Goal: Task Accomplishment & Management: Use online tool/utility

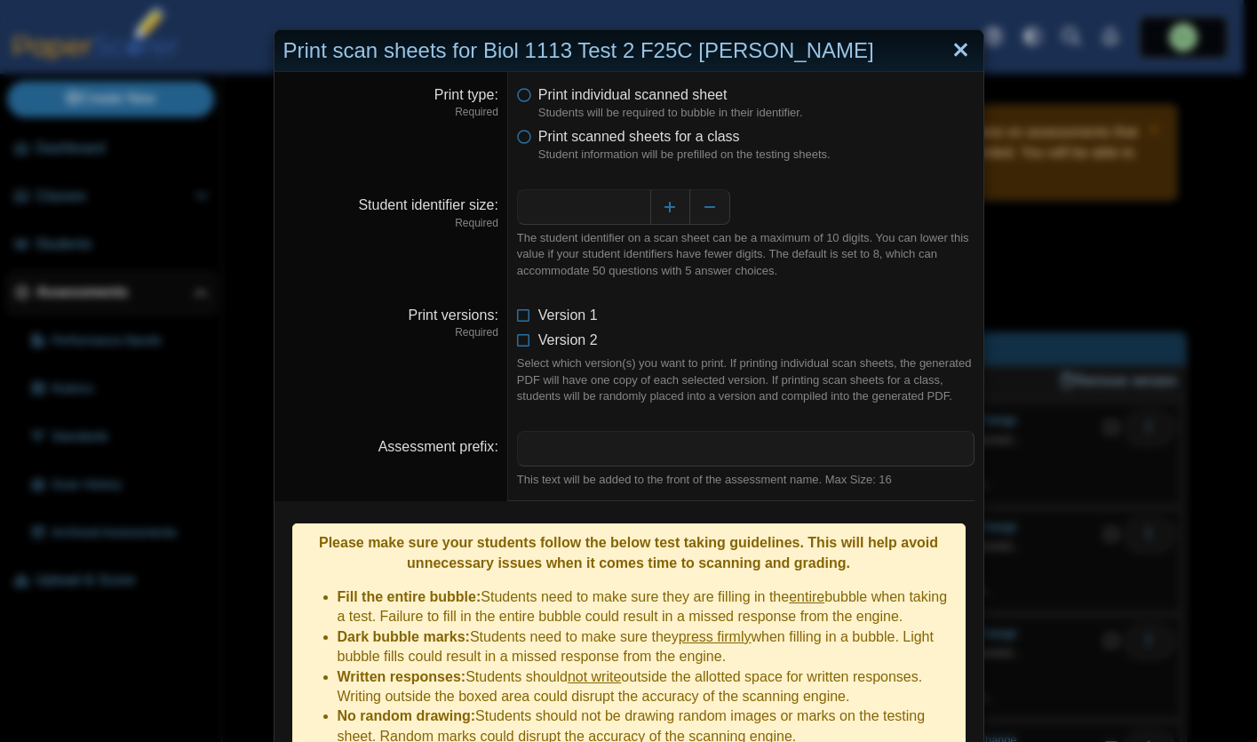
click at [956, 49] on link "Close" at bounding box center [961, 51] width 28 height 30
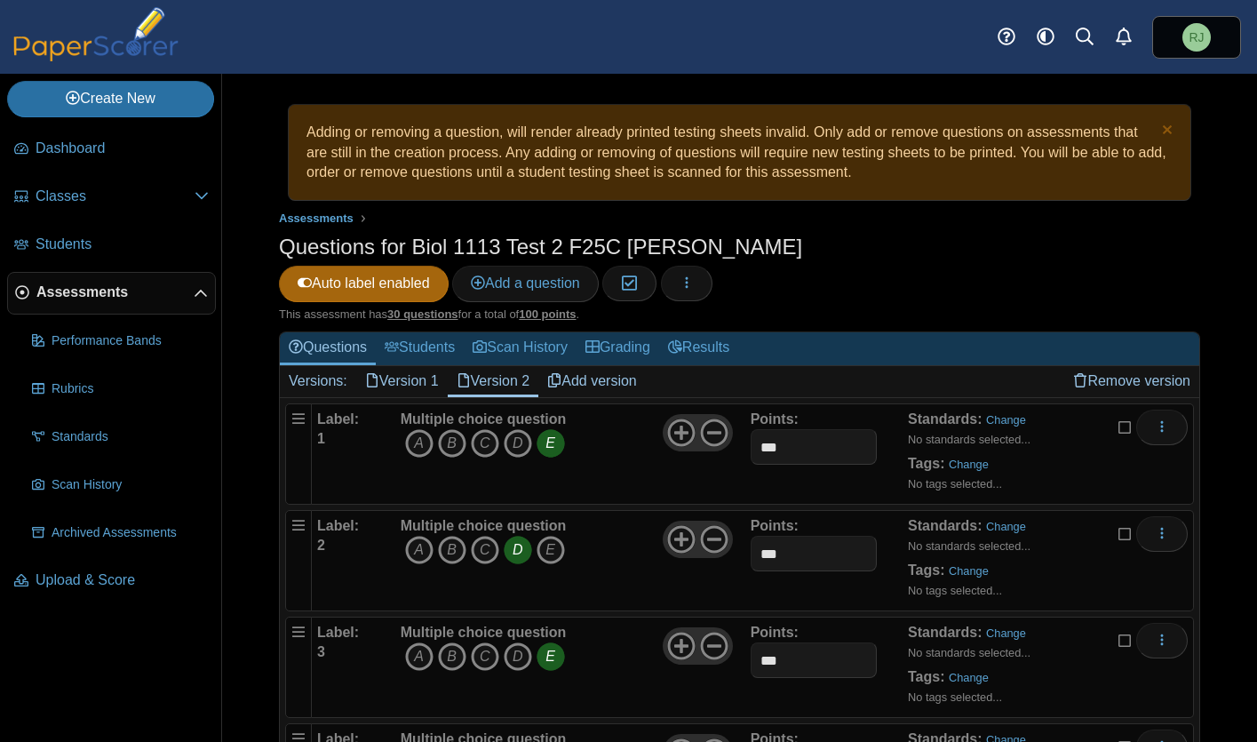
click at [102, 290] on span "Assessments" at bounding box center [114, 293] width 157 height 20
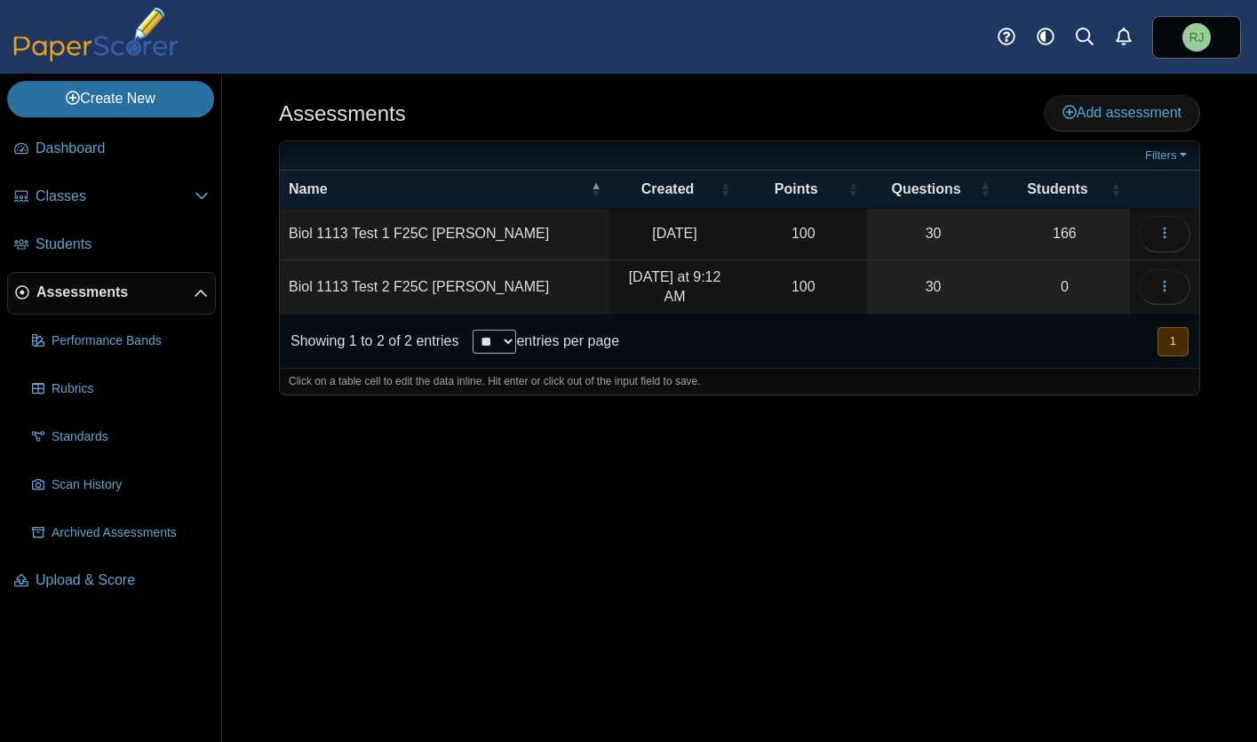
click at [414, 229] on td "Biol 1113 Test 1 F25C [PERSON_NAME]" at bounding box center [445, 234] width 331 height 51
click at [1169, 227] on icon "button" at bounding box center [1165, 233] width 14 height 14
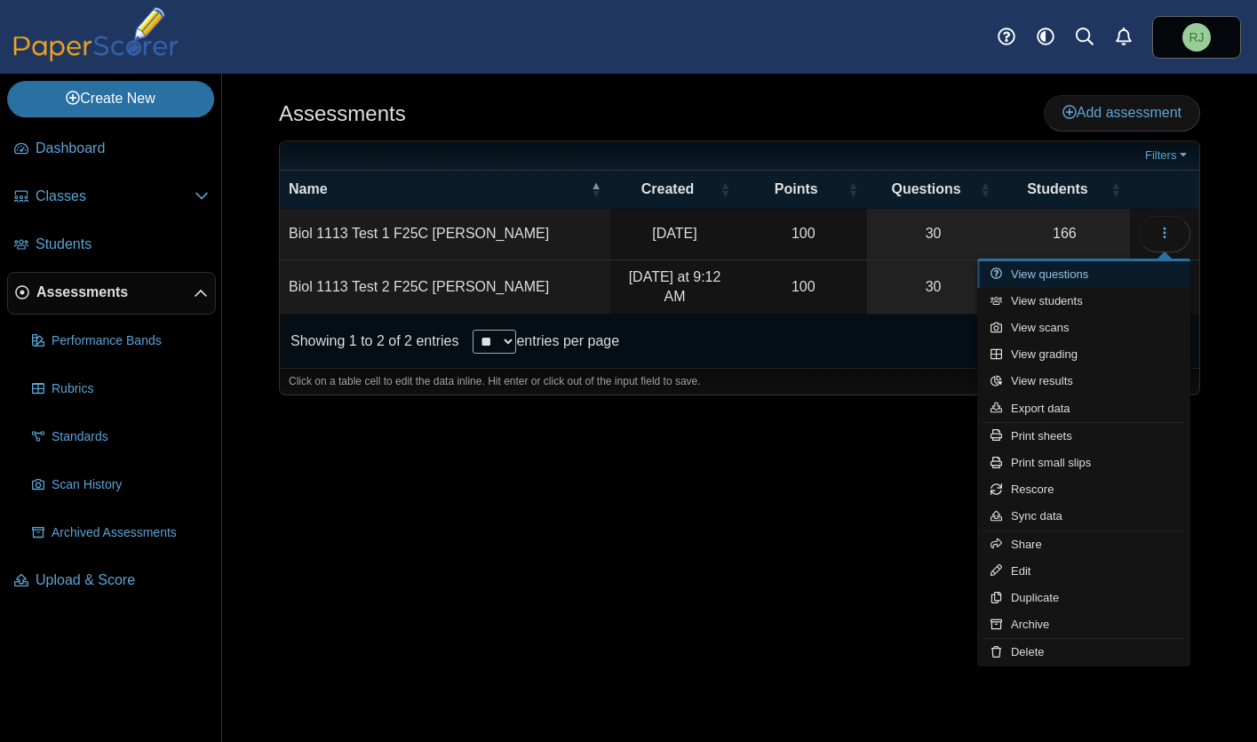
click at [1058, 274] on link "View questions" at bounding box center [1084, 274] width 213 height 27
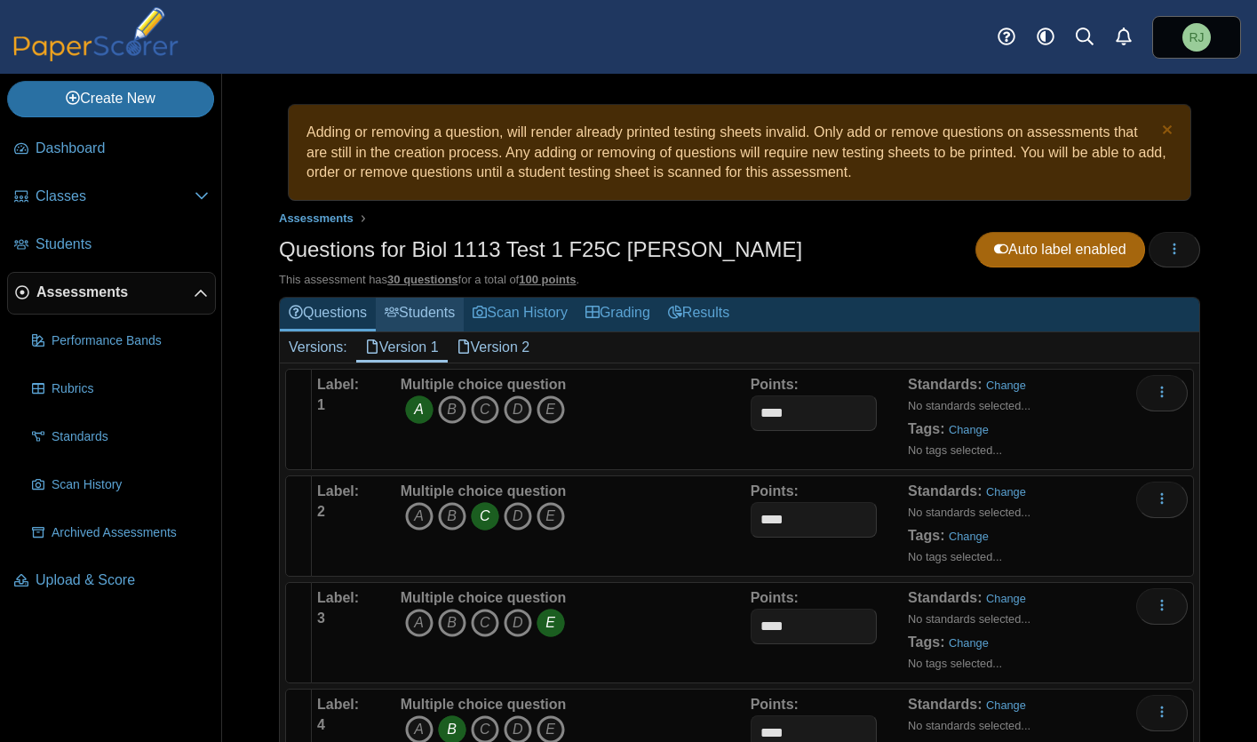
click at [435, 313] on link "Students" at bounding box center [420, 314] width 88 height 33
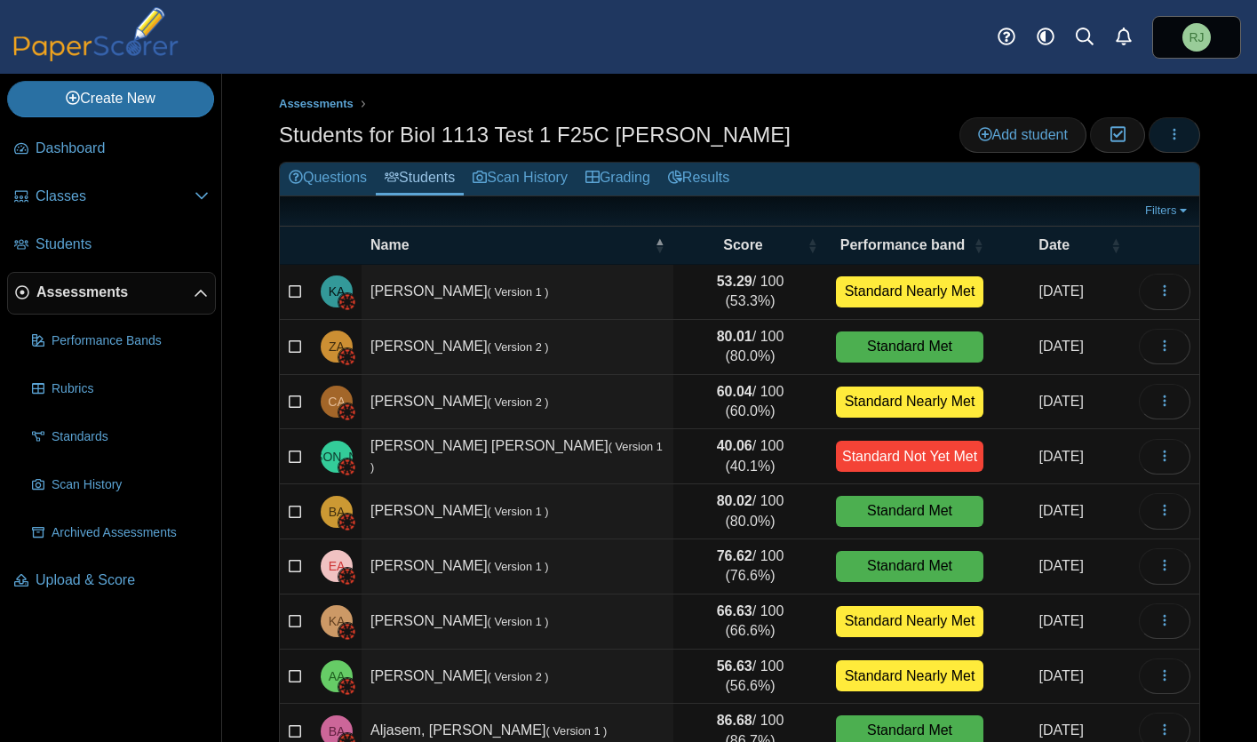
click at [1168, 140] on icon "button" at bounding box center [1175, 134] width 14 height 14
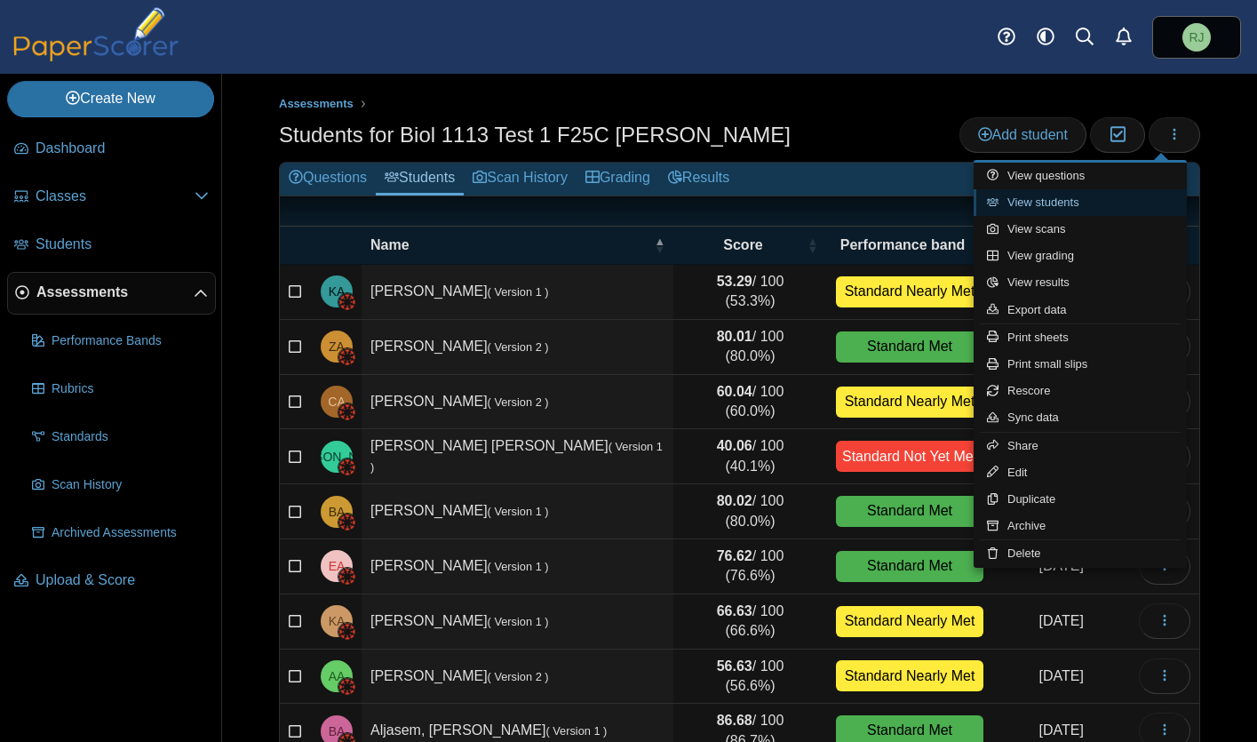
click at [1085, 202] on link "View students" at bounding box center [1080, 202] width 213 height 27
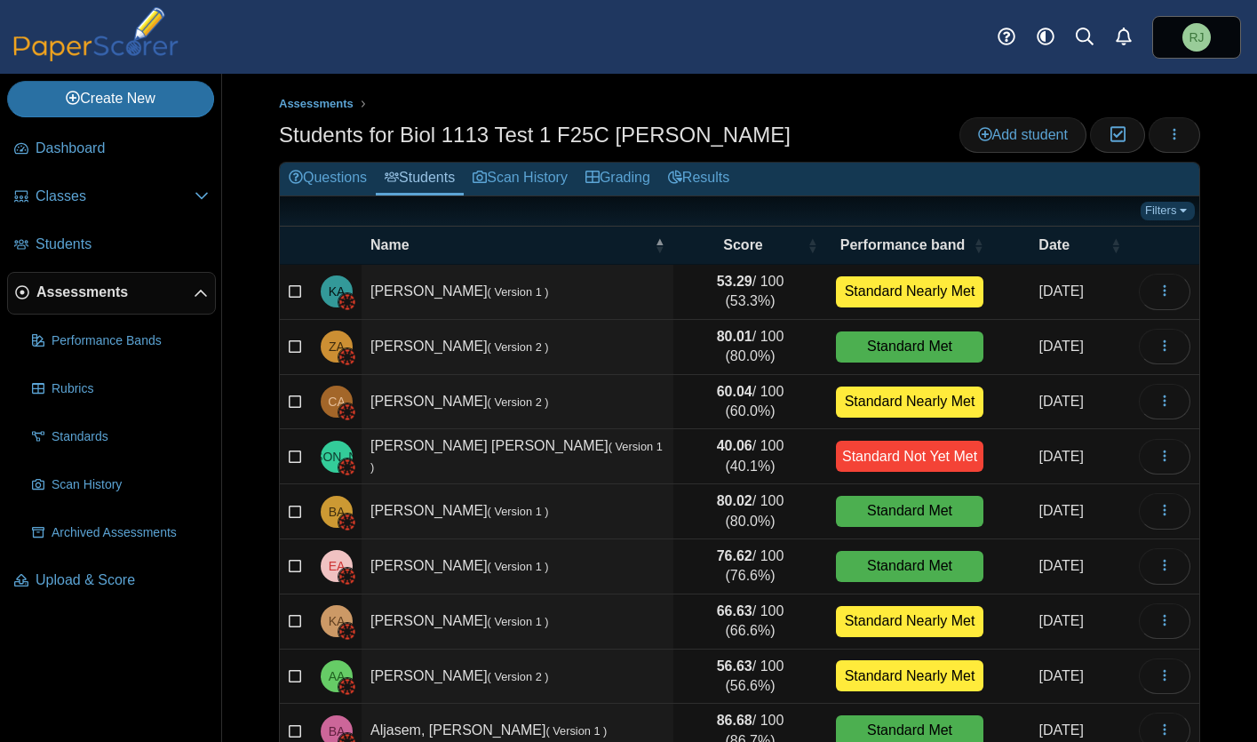
click at [1166, 205] on link "Filters" at bounding box center [1168, 211] width 54 height 18
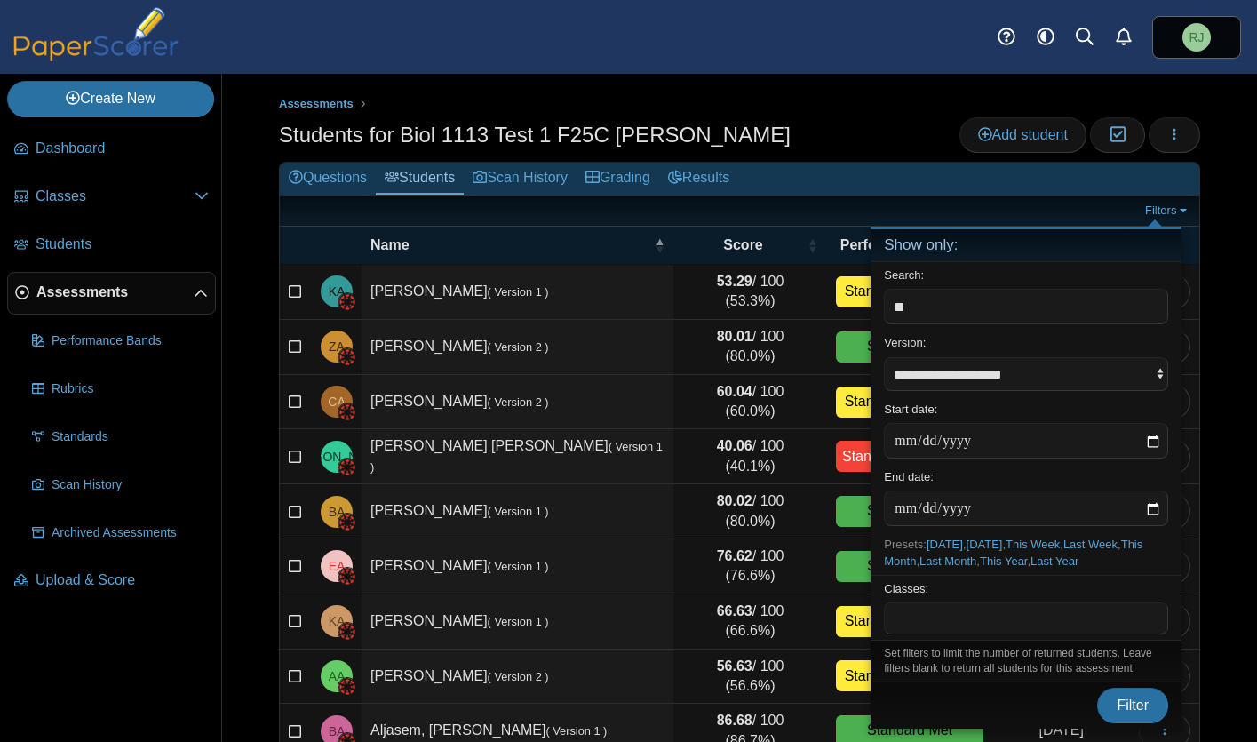
type input "*"
type input "******"
click at [1098, 688] on button "Filter" at bounding box center [1133, 706] width 71 height 36
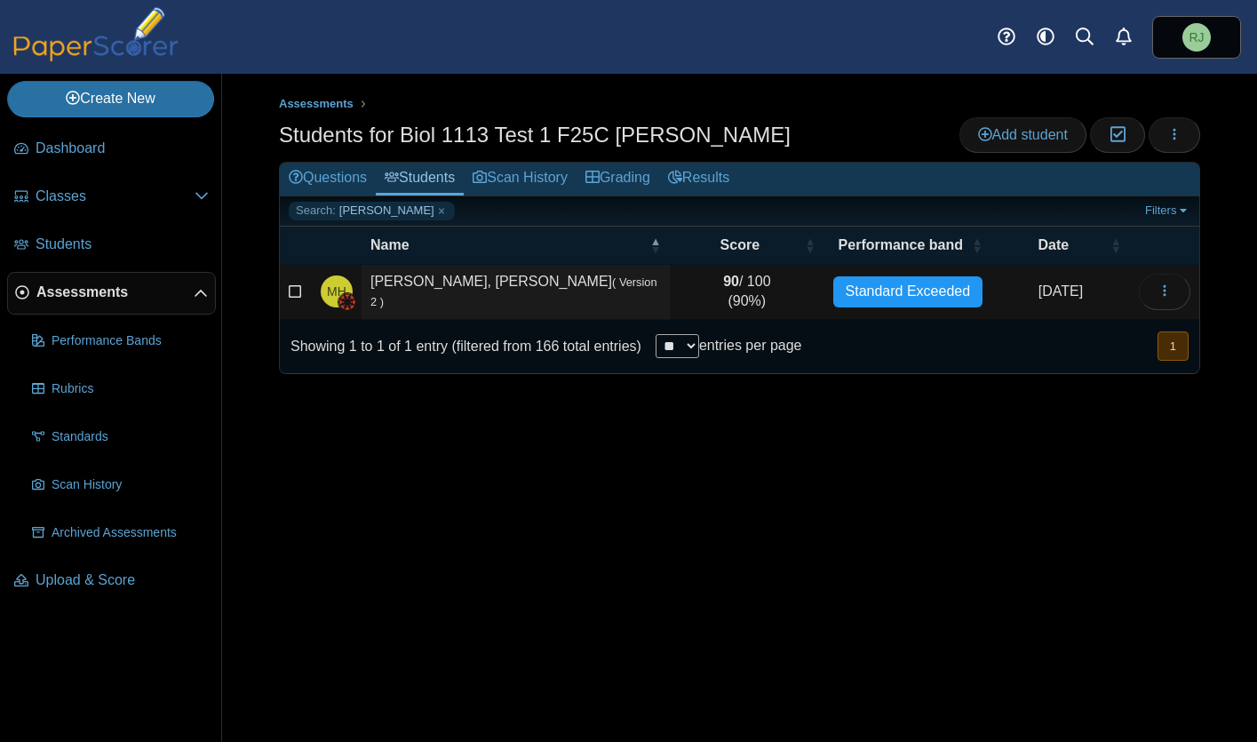
click at [507, 288] on small "( Version 2 )" at bounding box center [514, 291] width 287 height 33
click at [1164, 295] on use "button" at bounding box center [1164, 291] width 3 height 12
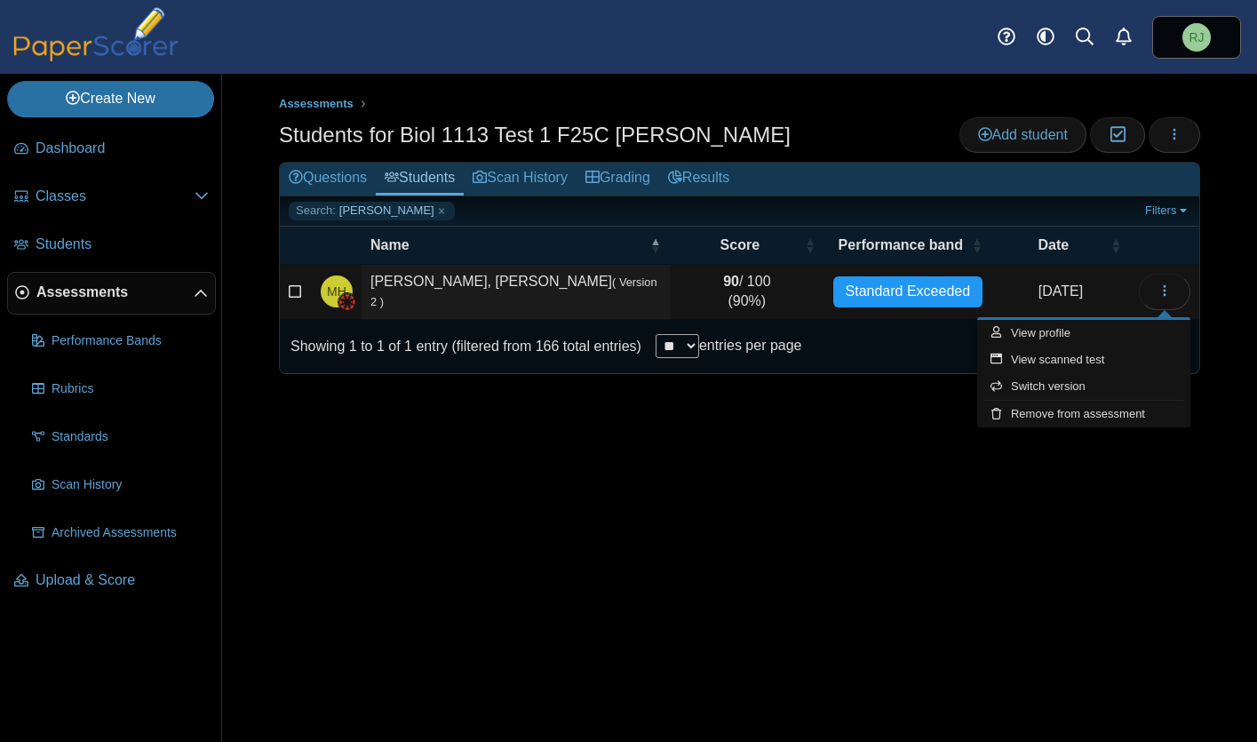
click at [467, 275] on td "[PERSON_NAME], [PERSON_NAME] ( Version 2 )" at bounding box center [516, 292] width 308 height 55
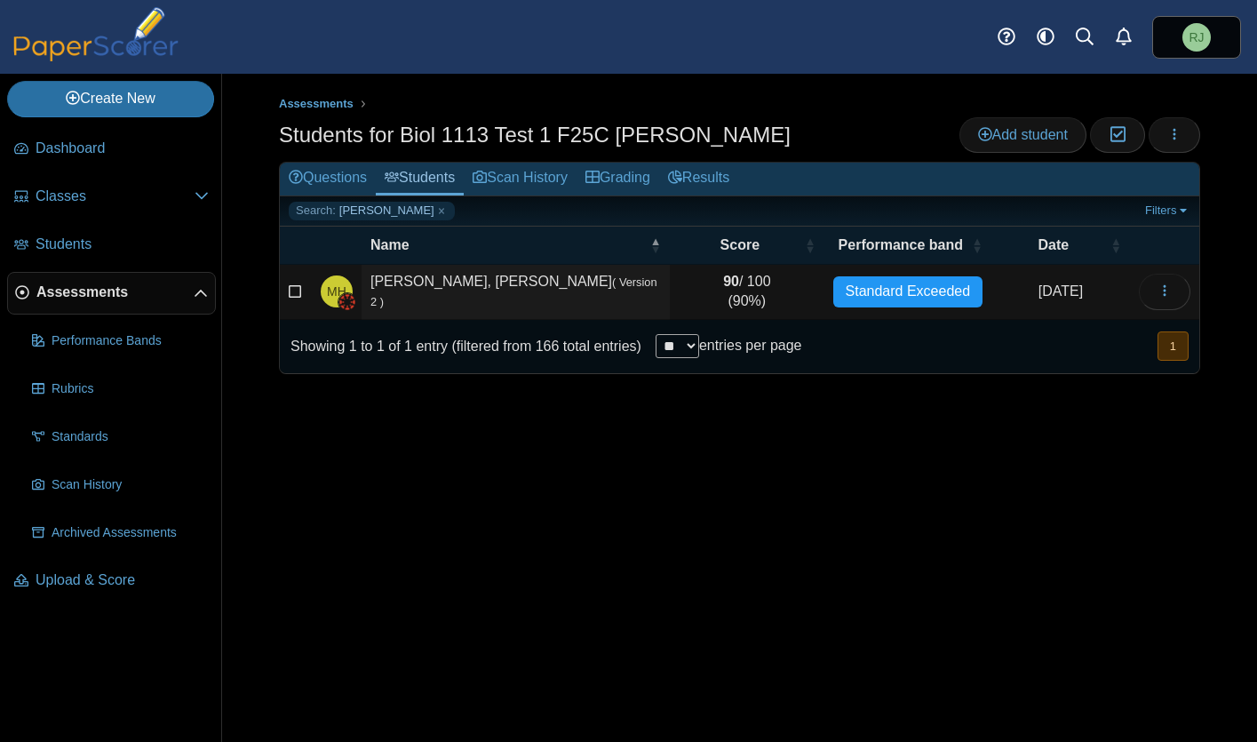
click at [501, 301] on td "Holmes, McCartney ( Version 2 )" at bounding box center [516, 292] width 308 height 55
click at [296, 292] on icon at bounding box center [296, 289] width 14 height 12
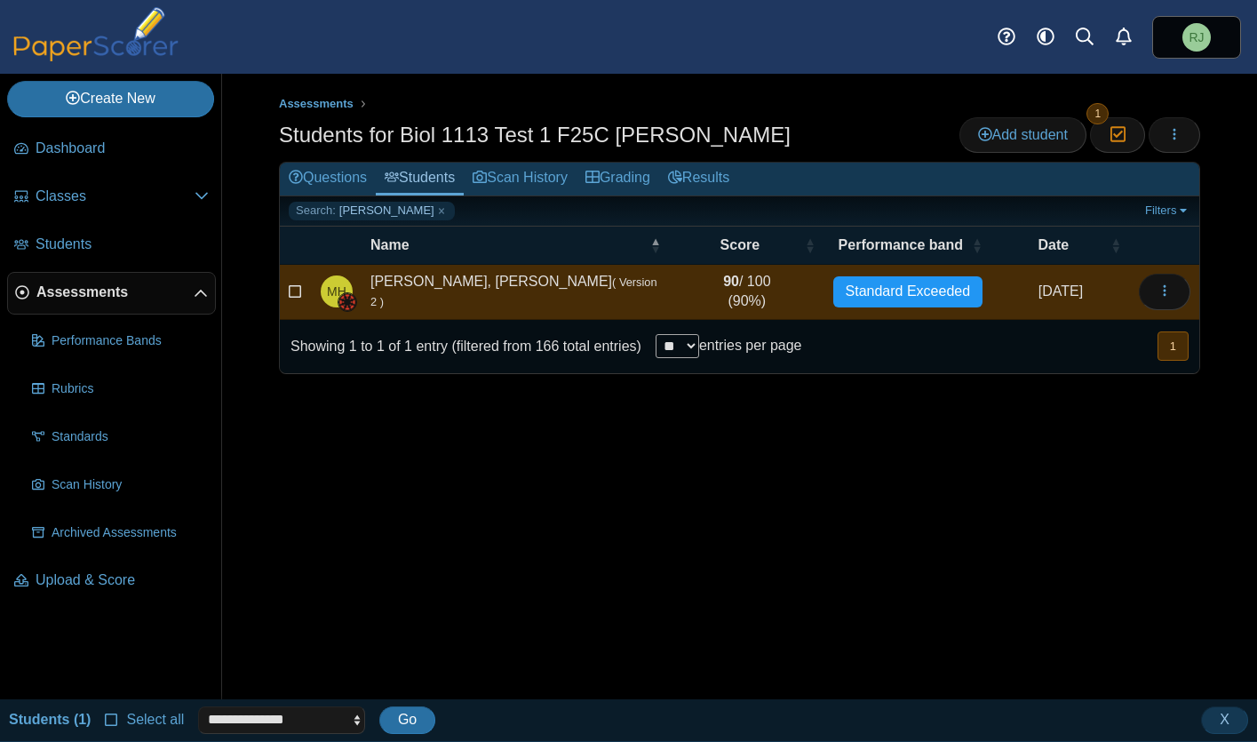
click at [352, 289] on div "MH" at bounding box center [337, 291] width 32 height 32
click at [628, 176] on link "Grading" at bounding box center [618, 179] width 83 height 33
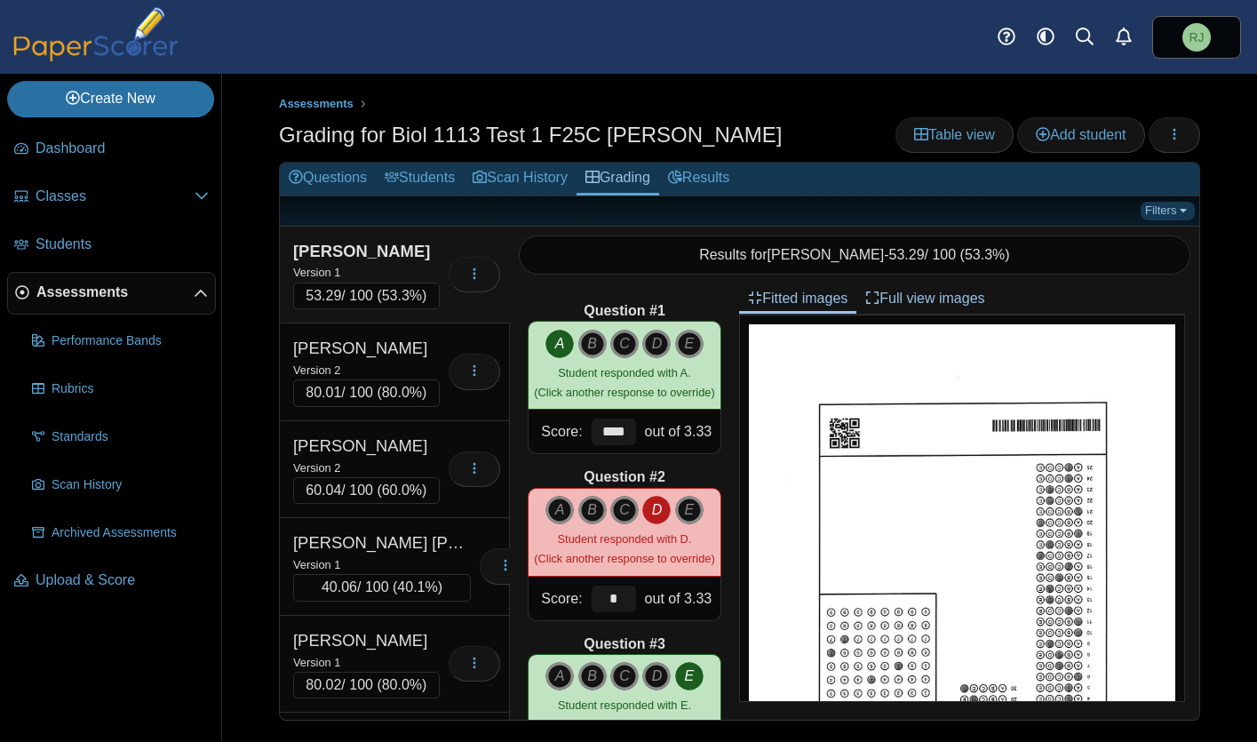
click at [1179, 216] on link "Filters" at bounding box center [1168, 211] width 54 height 18
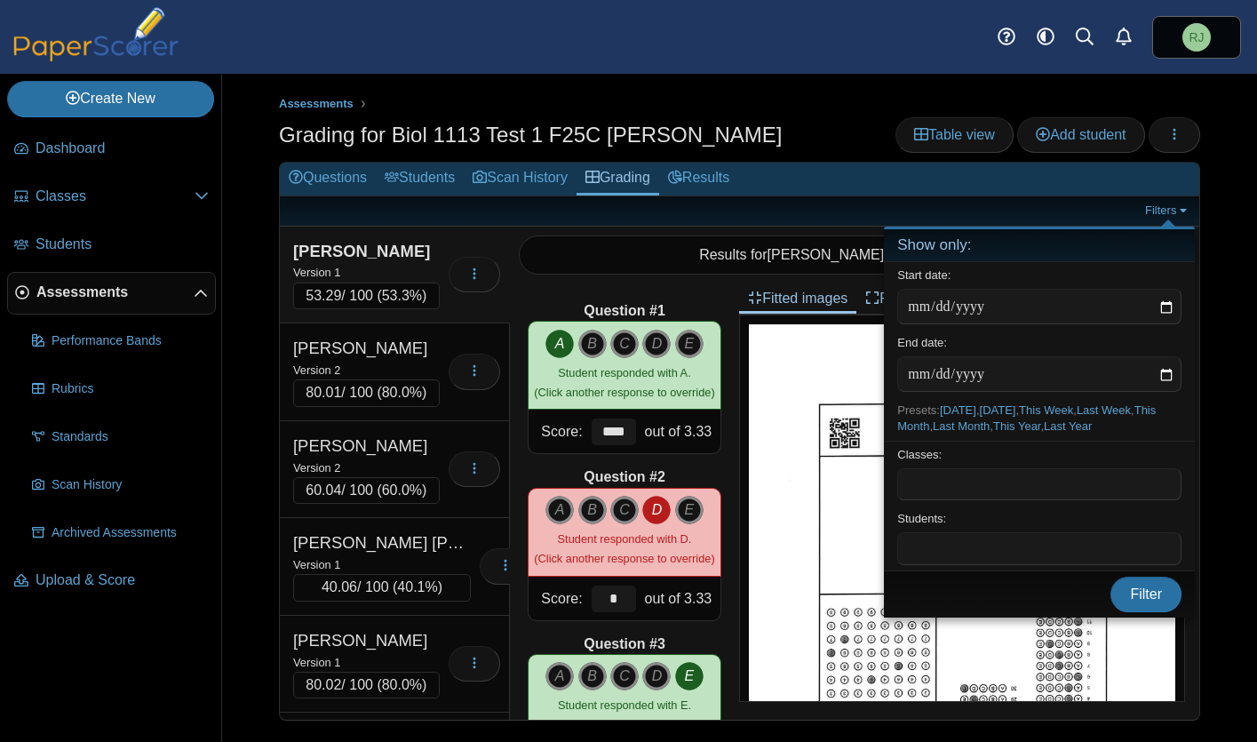
click at [931, 546] on span at bounding box center [1039, 548] width 283 height 30
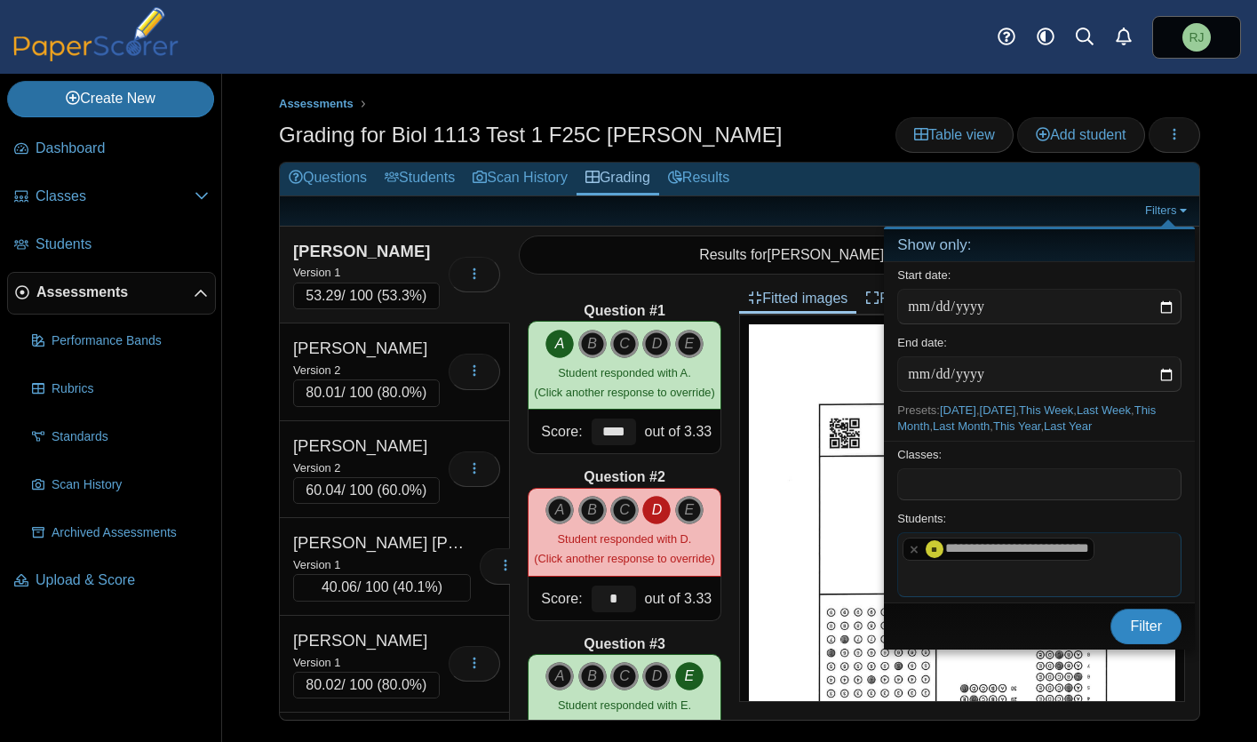
click at [1161, 620] on span "Filter" at bounding box center [1146, 626] width 32 height 15
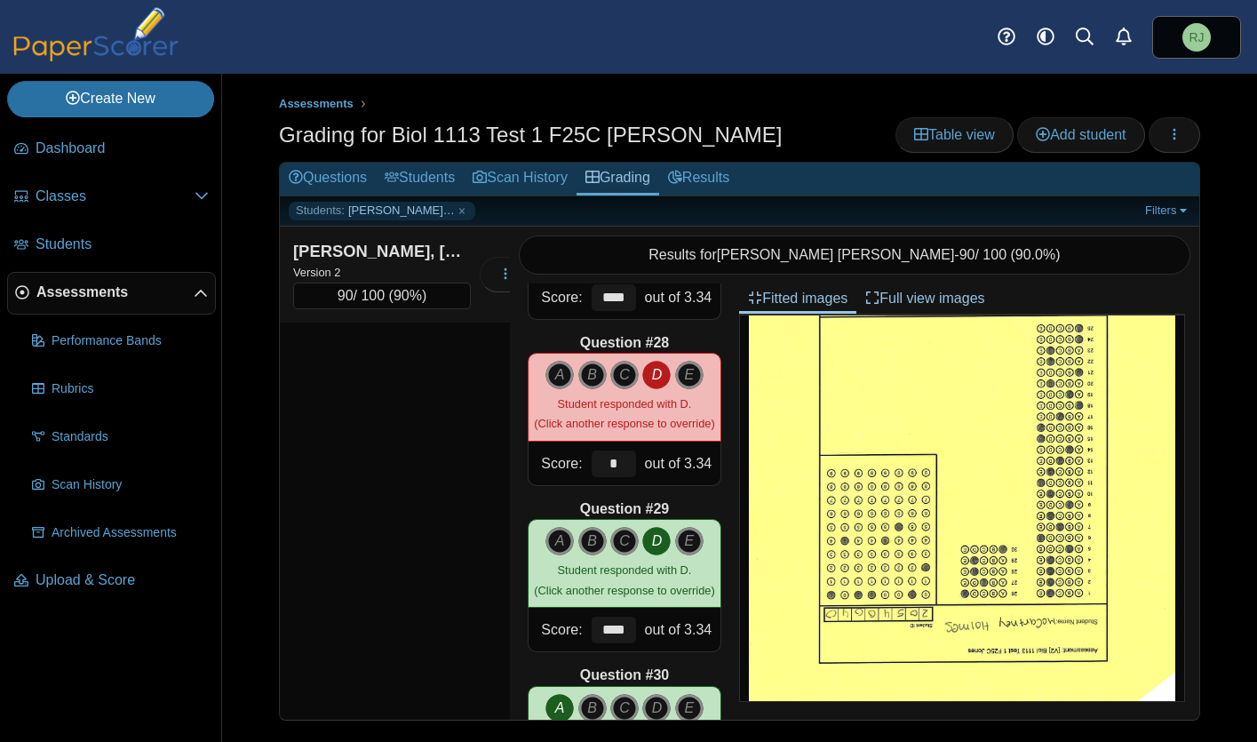
scroll to position [156, 0]
